Goal: Task Accomplishment & Management: Manage account settings

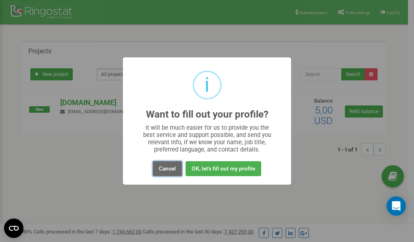
click at [171, 167] on button "Cancel" at bounding box center [167, 168] width 29 height 15
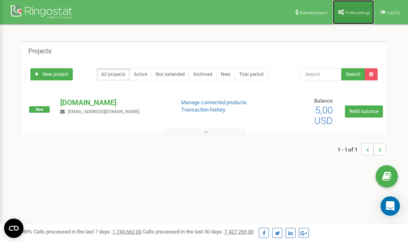
click at [349, 15] on link "Profile settings" at bounding box center [353, 12] width 41 height 24
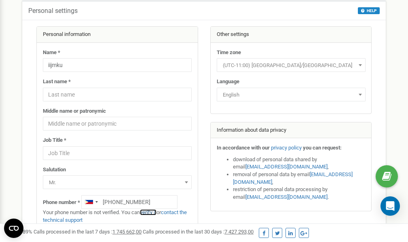
click at [152, 212] on link "verify it" at bounding box center [148, 212] width 17 height 6
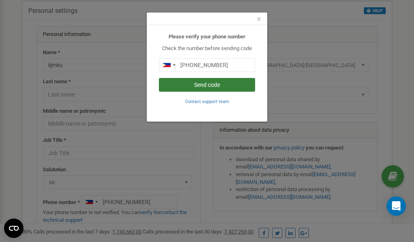
click at [188, 87] on button "Send code" at bounding box center [207, 85] width 96 height 14
